Goal: Download file/media

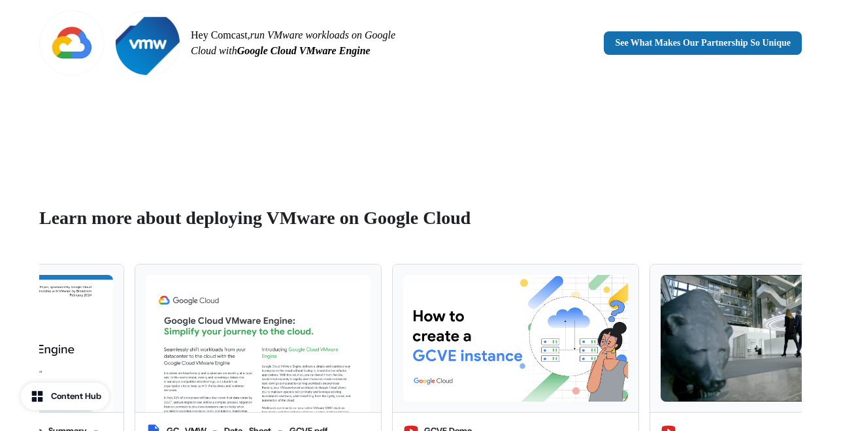
scroll to position [962, 0]
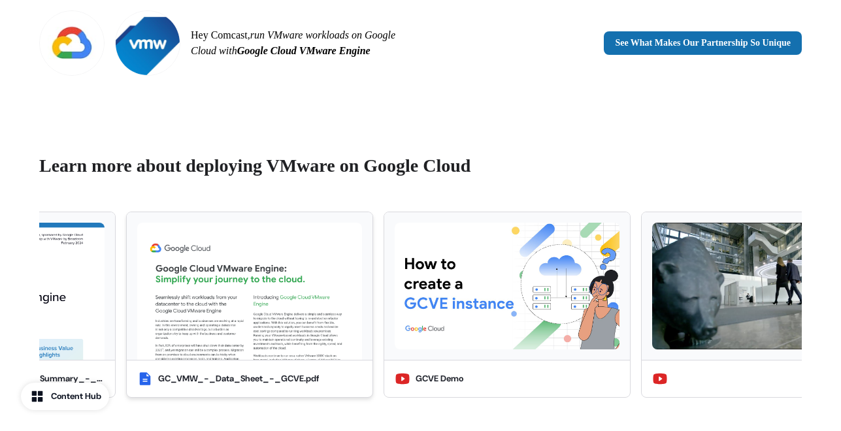
click at [222, 249] on img "button" at bounding box center [249, 291] width 225 height 137
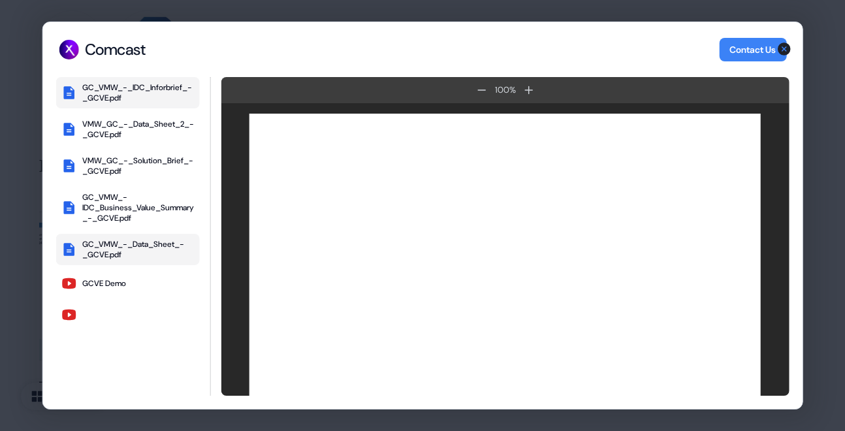
click at [135, 90] on div "GC_VMW_-_IDC_Inforbrief_-_GCVE.pdf" at bounding box center [138, 92] width 112 height 21
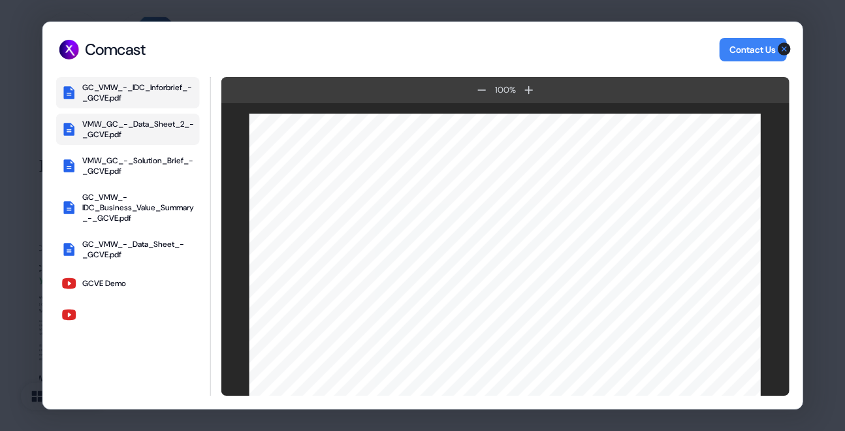
click at [136, 129] on div "VMW_GC_-_Data_Sheet_2_-_GCVE.pdf" at bounding box center [138, 129] width 112 height 21
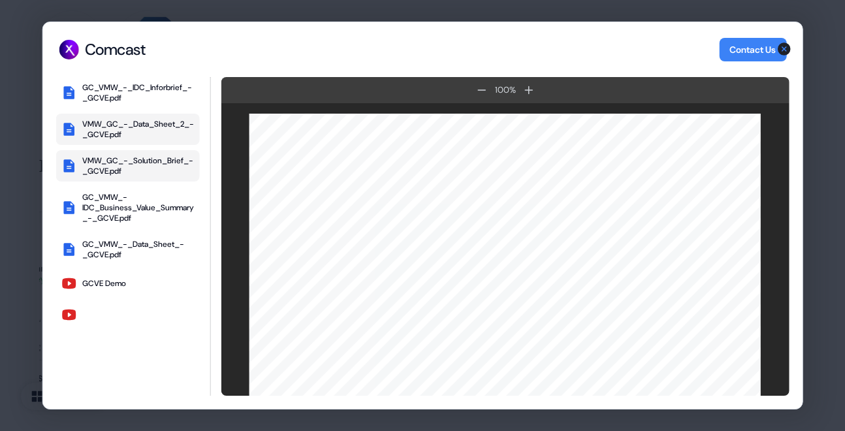
click at [131, 163] on div "VMW_GC_-_Solution_Brief_-_GCVE.pdf" at bounding box center [138, 165] width 112 height 21
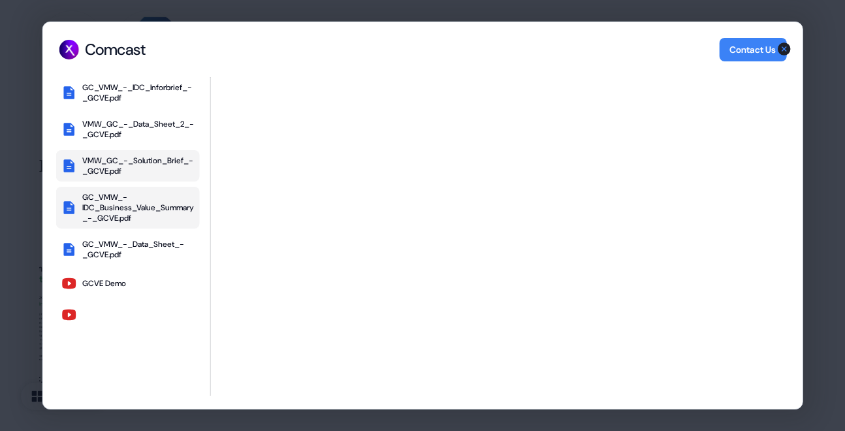
click at [126, 204] on div "GC_VMW_-IDC_Business_Value_Summary_-_GCVE.pdf" at bounding box center [138, 207] width 112 height 31
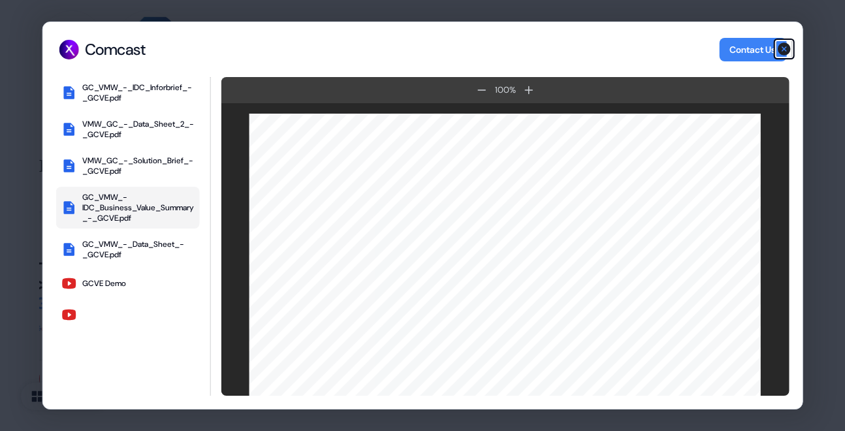
click at [785, 47] on icon "button" at bounding box center [784, 49] width 16 height 16
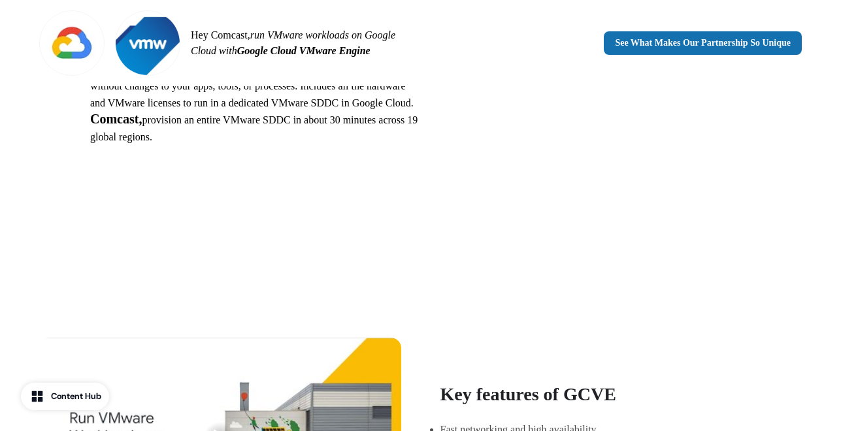
scroll to position [0, 0]
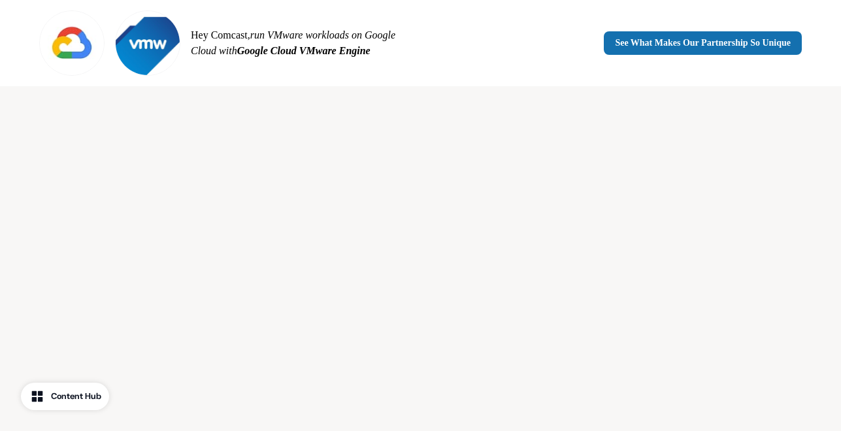
scroll to position [1736, 0]
